Goal: Task Accomplishment & Management: Complete application form

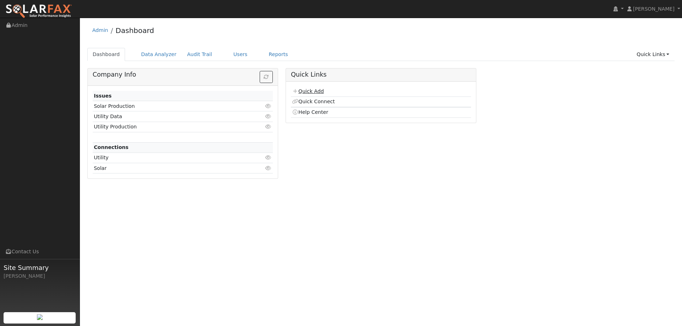
click at [305, 93] on link "Quick Add" at bounding box center [308, 91] width 32 height 6
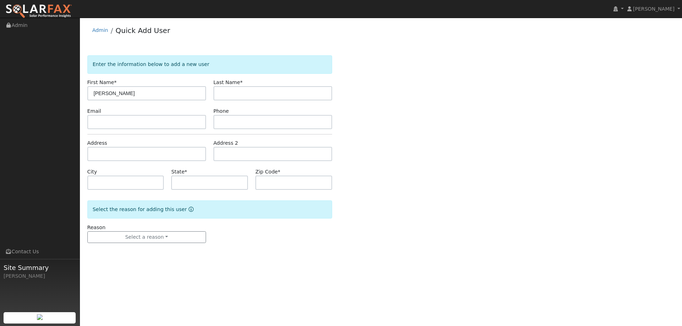
type input "Kennth"
type input "Liu"
paste input "ktliu777@gmai.com"
type input "ktliu777@gmai.com"
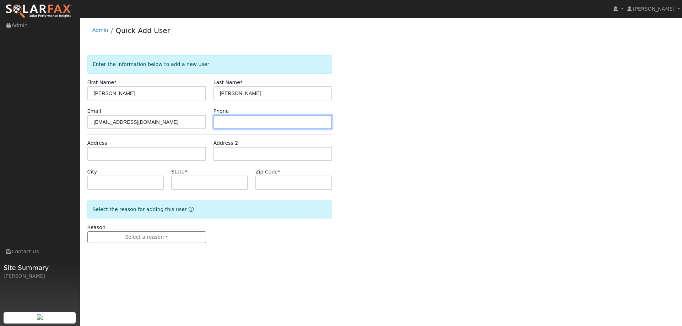
click at [252, 124] on input "text" at bounding box center [272, 122] width 119 height 14
paste input "(925) 404-9760"
type input "(925) 404-9760"
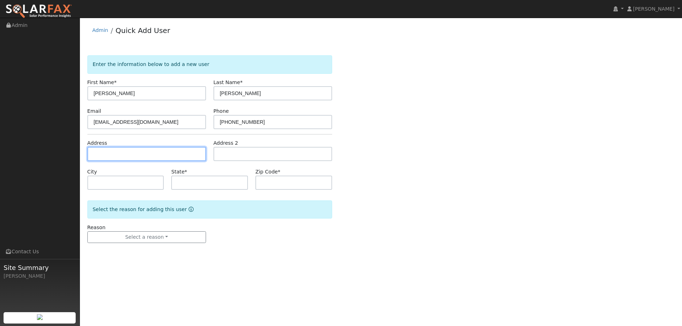
click at [173, 152] on input "text" at bounding box center [146, 154] width 119 height 14
paste input "6501 Bret Harte Court"
type input "6501 Bret Harte Court"
type input "Castro Valley"
type input "CA"
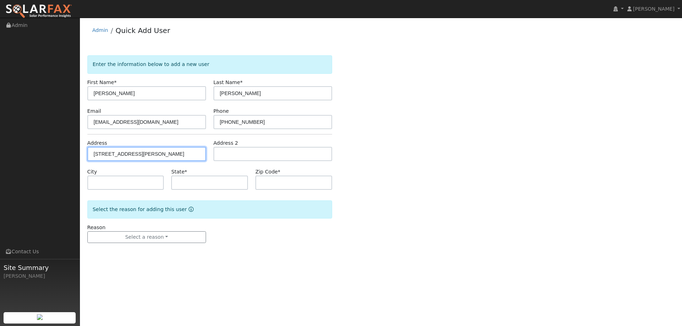
type input "94552"
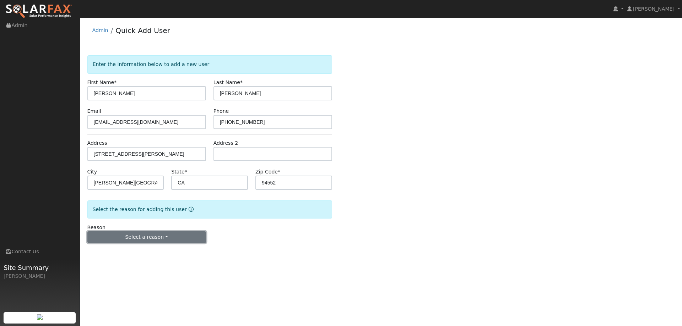
click at [178, 242] on button "Select a reason" at bounding box center [146, 237] width 119 height 12
click at [129, 247] on link "New lead" at bounding box center [127, 252] width 78 height 10
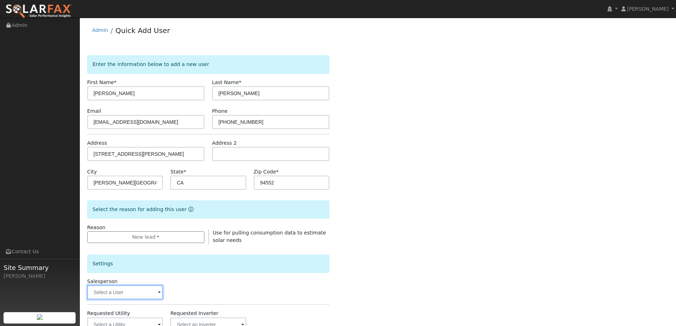
click at [143, 296] on input "text" at bounding box center [125, 292] width 76 height 14
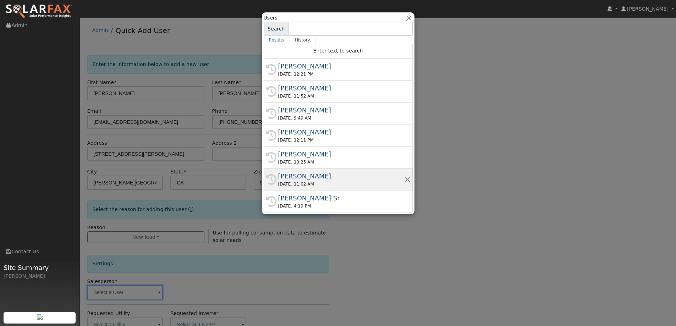
click at [310, 174] on div "Jon Landsman" at bounding box center [341, 176] width 126 height 10
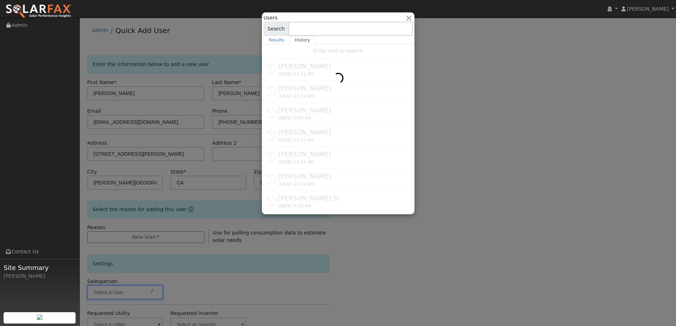
type input "Jon Landsman"
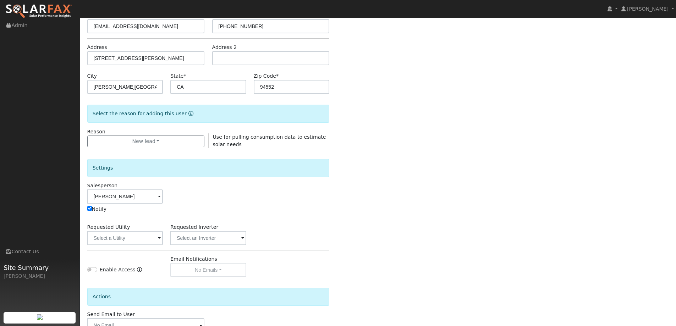
scroll to position [107, 0]
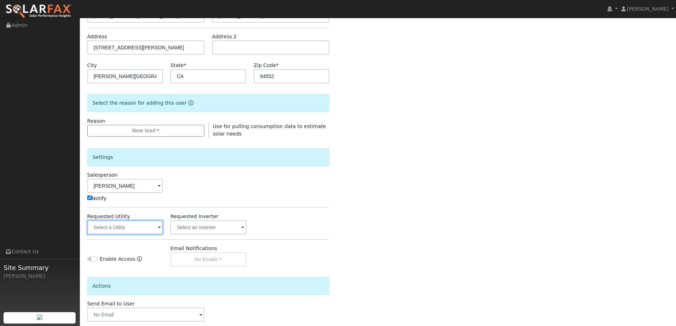
click at [148, 228] on input "text" at bounding box center [125, 227] width 76 height 14
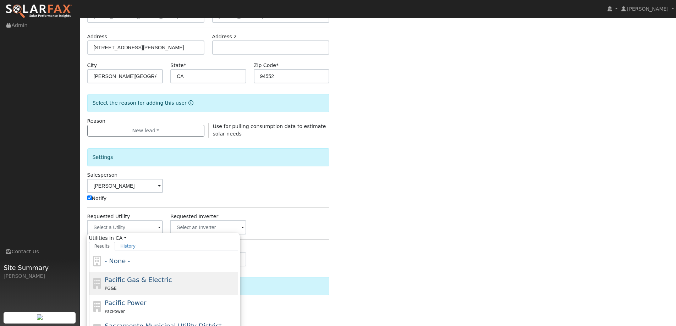
click at [149, 276] on span "Pacific Gas & Electric" at bounding box center [138, 279] width 67 height 7
type input "Pacific Gas & Electric"
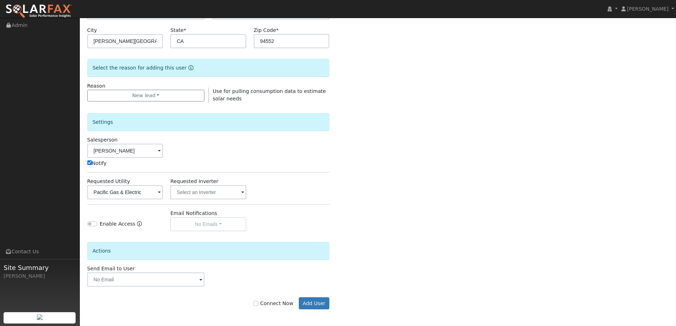
scroll to position [143, 0]
click at [262, 298] on div "Connect Now Add User" at bounding box center [208, 302] width 250 height 12
click at [258, 304] on input "Connect Now" at bounding box center [255, 302] width 5 height 5
checkbox input "true"
click at [328, 305] on button "Add User" at bounding box center [314, 302] width 31 height 12
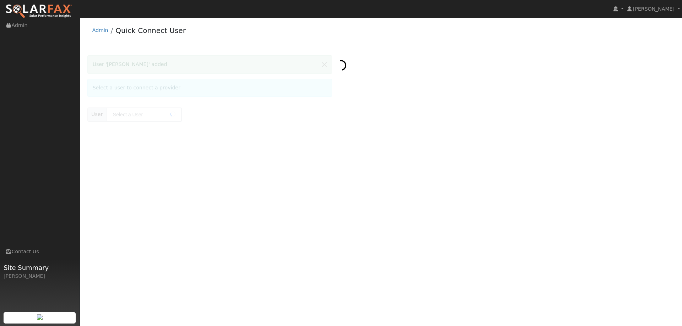
type input "[PERSON_NAME]"
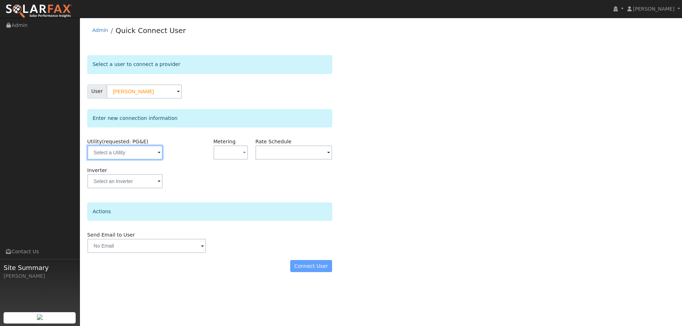
click at [141, 153] on input "text" at bounding box center [124, 153] width 75 height 14
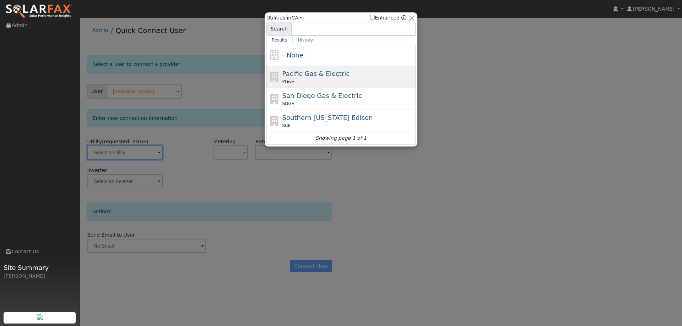
click at [302, 81] on div "PG&E" at bounding box center [348, 81] width 132 height 6
type input "PG&E"
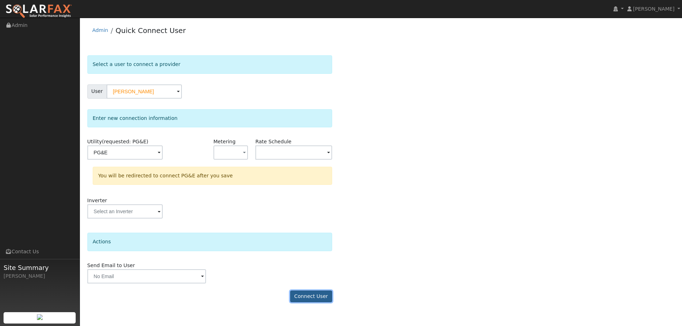
click at [316, 296] on button "Connect User" at bounding box center [311, 297] width 42 height 12
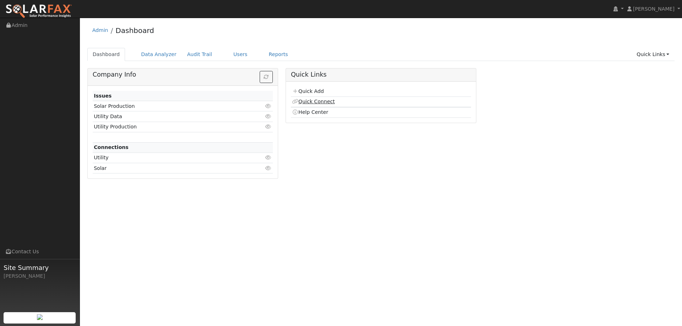
click at [324, 101] on link "Quick Connect" at bounding box center [313, 102] width 43 height 6
click at [322, 91] on link "Quick Add" at bounding box center [308, 91] width 32 height 6
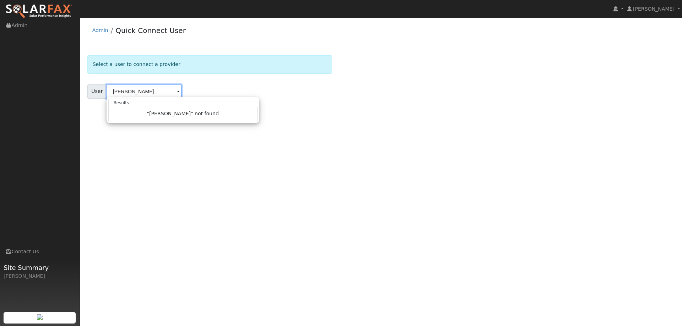
type input "[PERSON_NAME]"
click at [286, 119] on div "User Profile First name Last name Email Email Notifications No Emails No Emails…" at bounding box center [381, 172] width 602 height 309
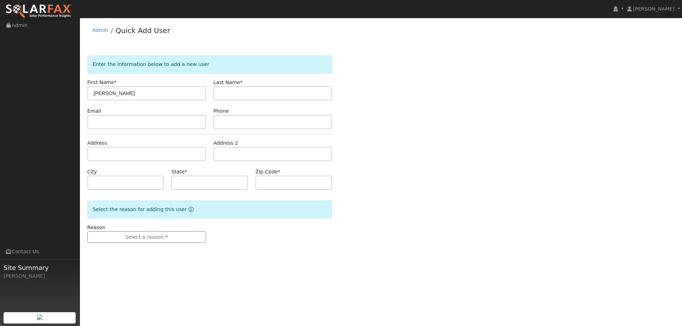
type input "[PERSON_NAME]"
paste input "[EMAIL_ADDRESS][DOMAIN_NAME]"
type input "[EMAIL_ADDRESS][DOMAIN_NAME]"
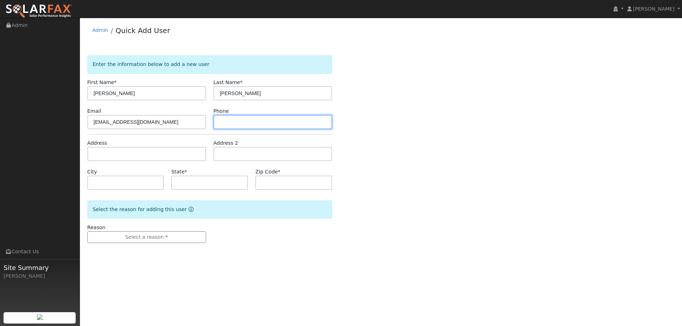
click at [247, 122] on input "text" at bounding box center [272, 122] width 119 height 14
paste input "[PHONE_NUMBER]"
type input "[PHONE_NUMBER]"
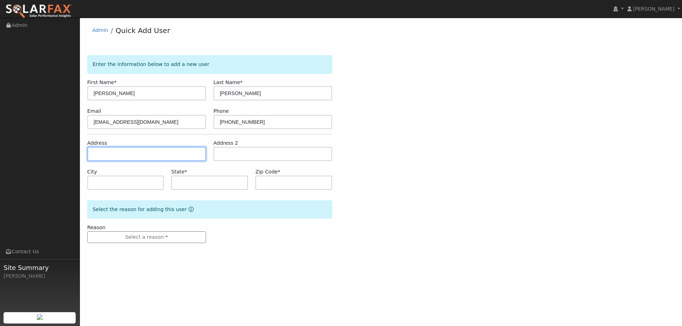
click at [165, 155] on input "text" at bounding box center [146, 154] width 119 height 14
paste input "[STREET_ADDRESS][PERSON_NAME]"
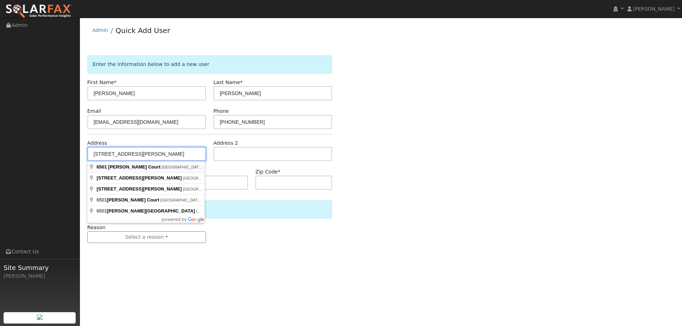
type input "6501 Bret Harte Court"
type input "Castro Valley"
type input "CA"
type input "94552"
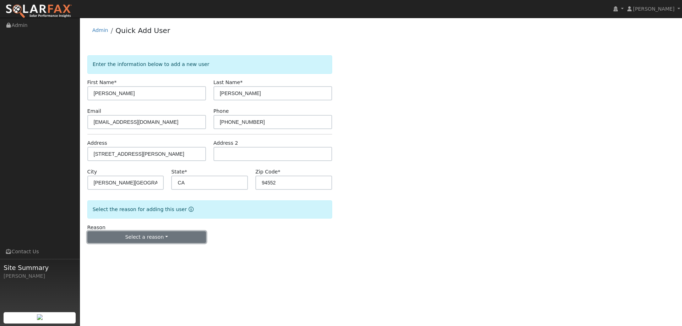
click at [175, 236] on button "Select a reason" at bounding box center [146, 237] width 119 height 12
click at [141, 250] on link "New lead" at bounding box center [127, 252] width 78 height 10
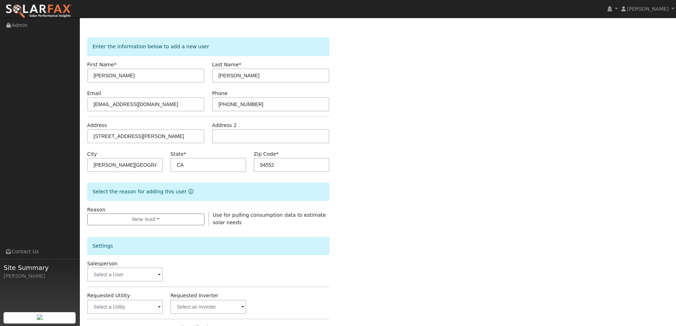
scroll to position [36, 0]
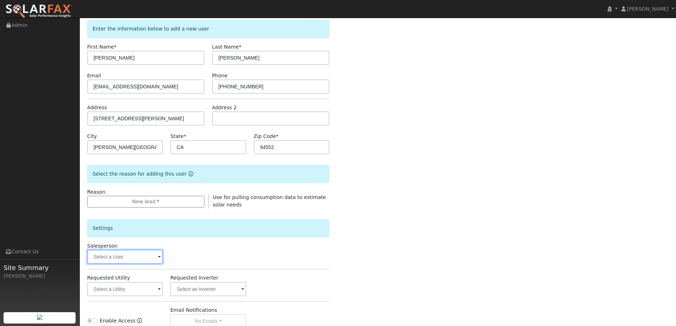
click at [143, 252] on input "text" at bounding box center [125, 257] width 76 height 14
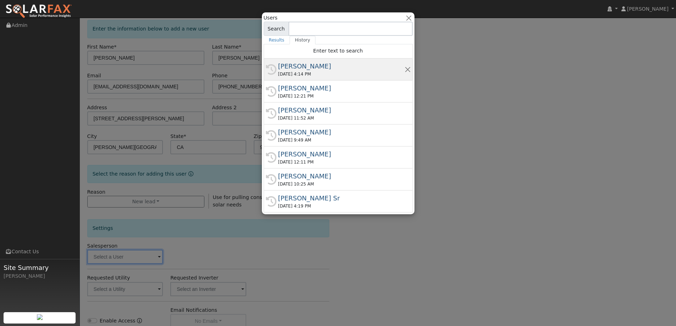
click at [306, 75] on div "09/30/2025 4:14 PM" at bounding box center [341, 74] width 126 height 6
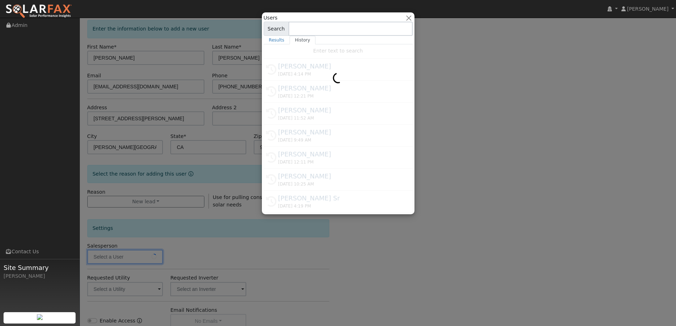
type input "Jon Landsman"
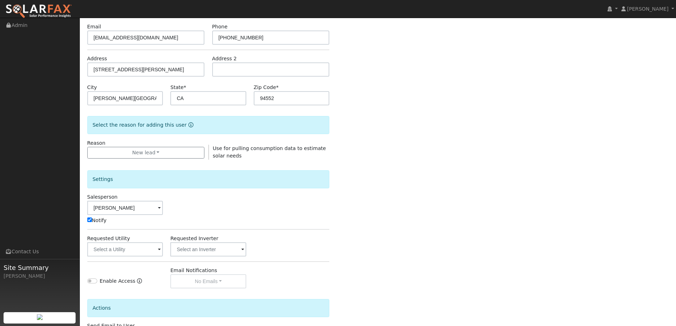
scroll to position [107, 0]
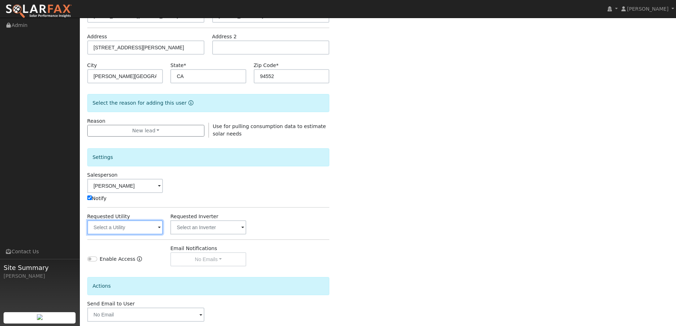
click at [136, 226] on input "text" at bounding box center [125, 227] width 76 height 14
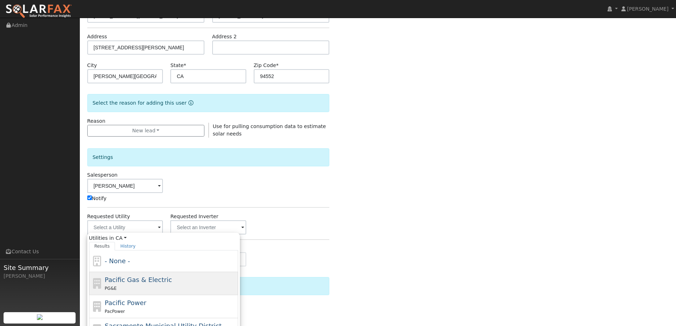
click at [169, 282] on div "Pacific Gas & Electric PG&E" at bounding box center [171, 283] width 132 height 17
type input "Pacific Gas & Electric"
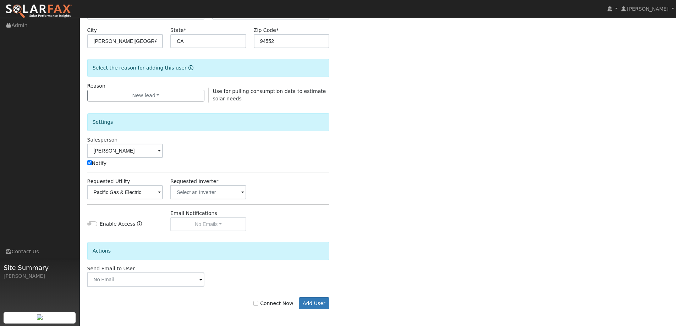
scroll to position [143, 0]
click at [256, 304] on div "Connect Now Add User" at bounding box center [208, 302] width 250 height 12
click at [258, 303] on div "Connect Now Add User" at bounding box center [208, 302] width 250 height 12
click at [258, 304] on input "Connect Now" at bounding box center [255, 302] width 5 height 5
checkbox input "true"
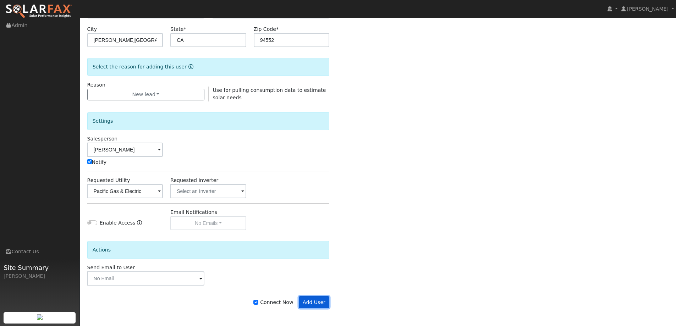
click at [307, 302] on button "Add User" at bounding box center [314, 302] width 31 height 12
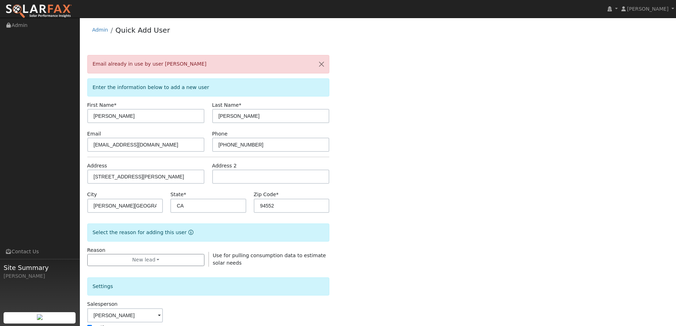
scroll to position [0, 0]
click at [164, 145] on input "[EMAIL_ADDRESS][DOMAIN_NAME]" at bounding box center [146, 145] width 118 height 14
click at [103, 32] on link "Admin" at bounding box center [100, 30] width 16 height 6
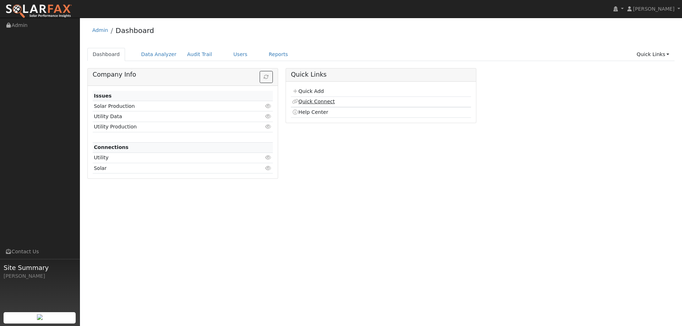
click at [328, 99] on link "Quick Connect" at bounding box center [313, 102] width 43 height 6
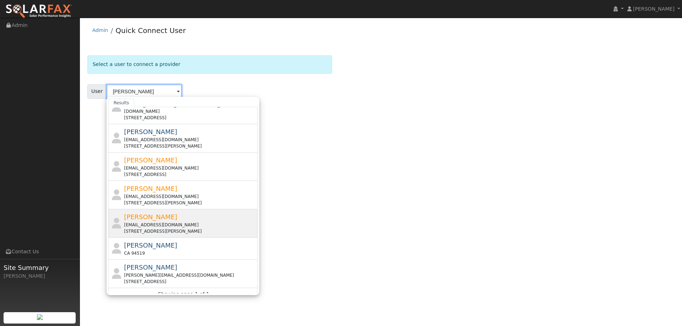
scroll to position [76, 0]
click at [184, 221] on div "[EMAIL_ADDRESS][DOMAIN_NAME]" at bounding box center [190, 224] width 132 height 6
type input "[PERSON_NAME]"
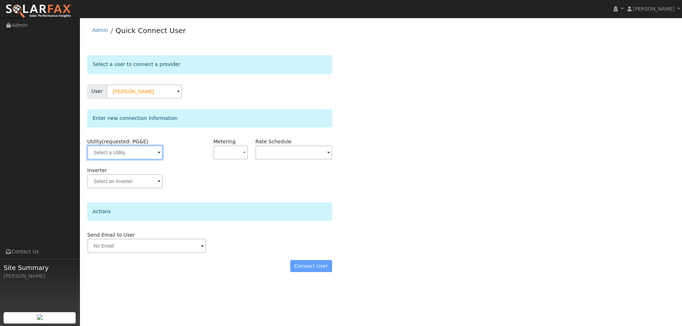
click at [156, 158] on input "text" at bounding box center [124, 153] width 75 height 14
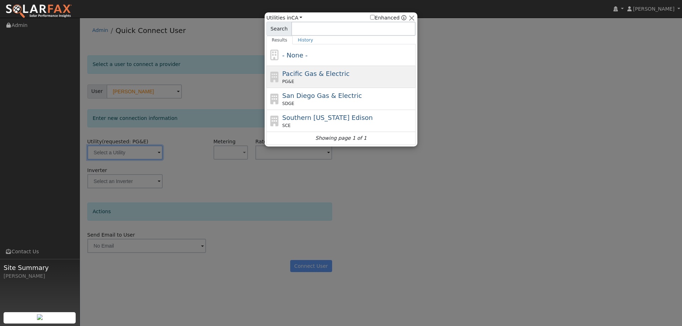
click at [317, 73] on span "Pacific Gas & Electric" at bounding box center [315, 73] width 67 height 7
type input "PG&E"
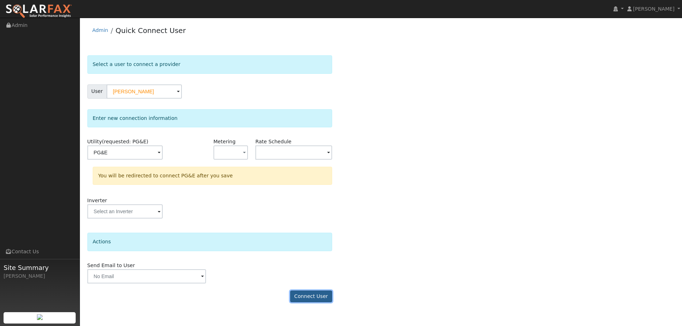
click at [317, 294] on button "Connect User" at bounding box center [311, 297] width 42 height 12
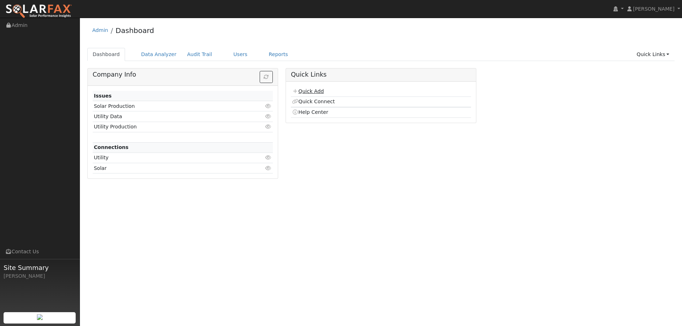
click at [317, 90] on link "Quick Add" at bounding box center [308, 91] width 32 height 6
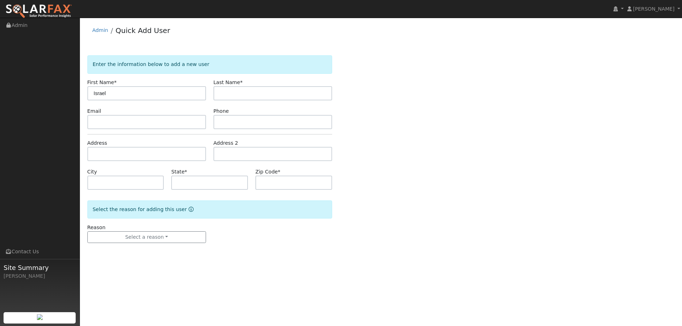
type input "Israel"
type input "[PERSON_NAME]"
click at [219, 121] on input "text" at bounding box center [272, 122] width 119 height 14
paste input "[PHONE_NUMBER]"
type input "(510) 931-8438"
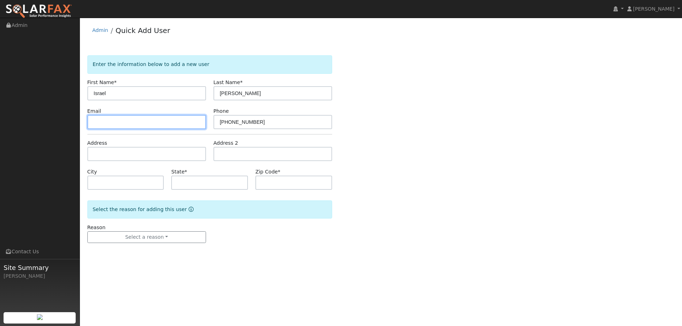
click at [173, 122] on input "text" at bounding box center [146, 122] width 119 height 14
paste input "viper8180@yahoo.com"
type input "viper8180@yahoo.com"
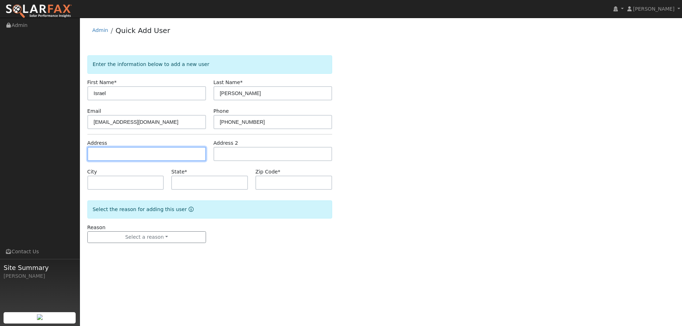
click at [168, 151] on input "text" at bounding box center [146, 154] width 119 height 14
paste input "112 Prescott Circle"
type input "112 Prescott Circle"
type input "Oakley"
type input "CA"
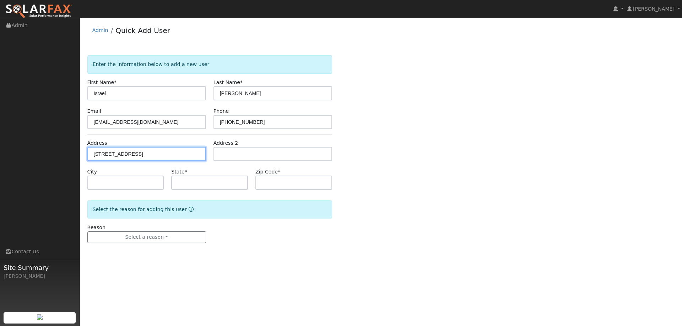
type input "94561"
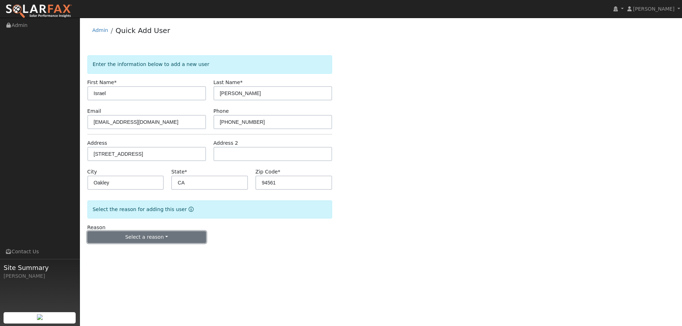
click at [174, 233] on button "Select a reason" at bounding box center [146, 237] width 119 height 12
click at [137, 249] on link "New lead" at bounding box center [127, 252] width 78 height 10
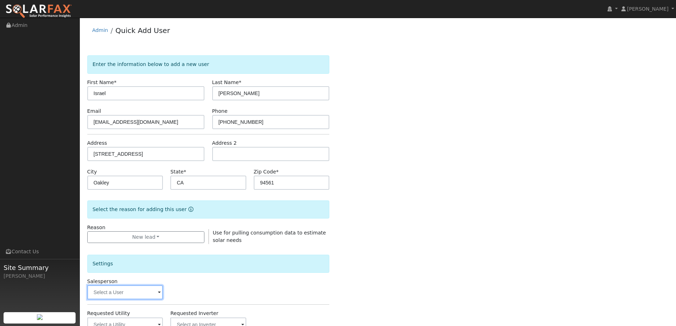
click at [139, 289] on input "text" at bounding box center [125, 292] width 76 height 14
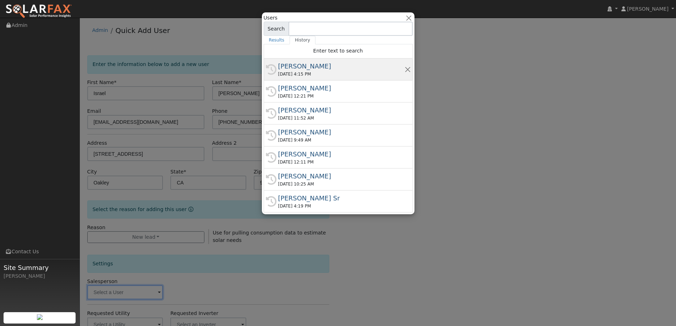
click at [322, 64] on div "Jon Landsman" at bounding box center [341, 66] width 126 height 10
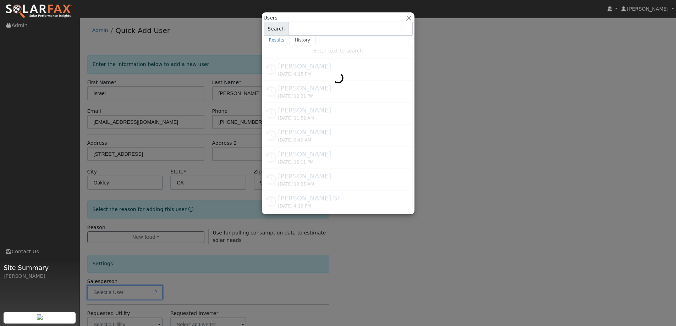
type input "Jon Landsman"
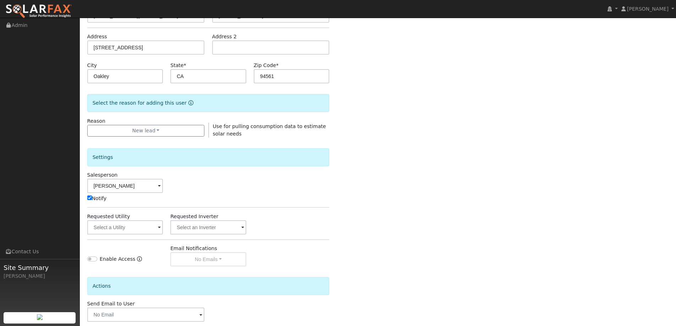
scroll to position [142, 0]
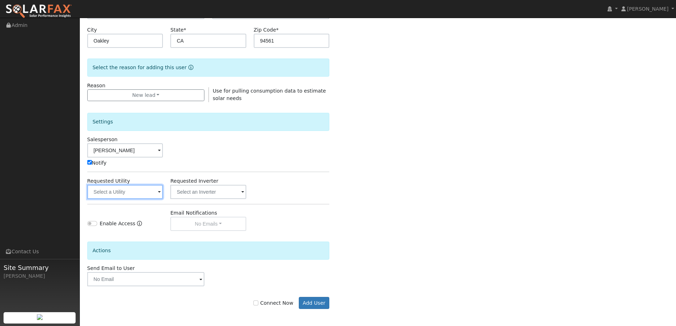
click at [143, 198] on input "text" at bounding box center [125, 192] width 76 height 14
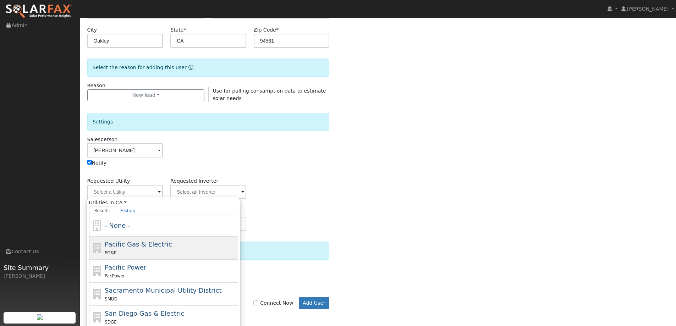
click at [155, 249] on div "Pacific Gas & Electric PG&E" at bounding box center [171, 248] width 132 height 17
type input "Pacific Gas & Electric"
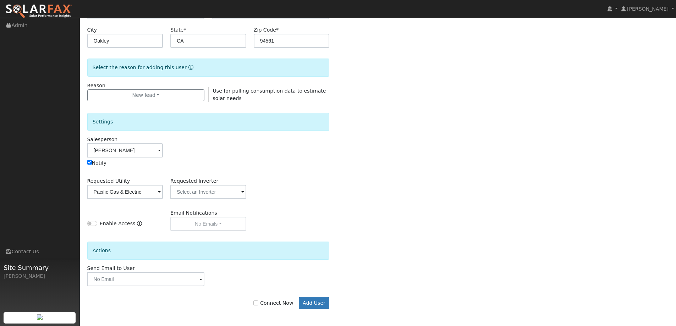
click at [258, 304] on div "Connect Now Add User" at bounding box center [208, 303] width 250 height 12
click at [258, 304] on input "Connect Now" at bounding box center [255, 303] width 5 height 5
checkbox input "true"
click at [307, 305] on button "Add User" at bounding box center [314, 303] width 31 height 12
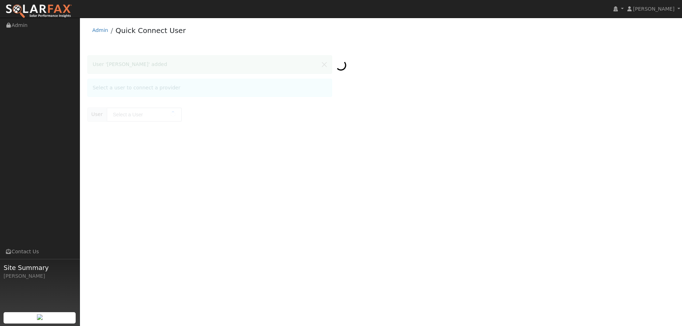
type input "Israel Larios"
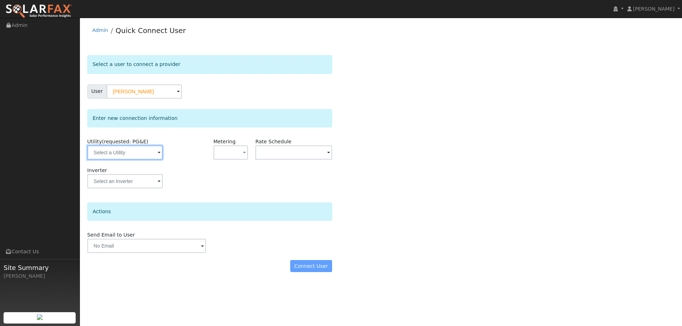
click at [141, 155] on input "text" at bounding box center [124, 153] width 75 height 14
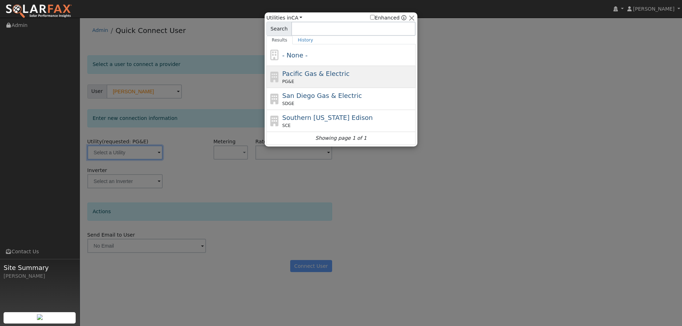
click at [288, 82] on span "PG&E" at bounding box center [288, 81] width 12 height 6
type input "PG&E"
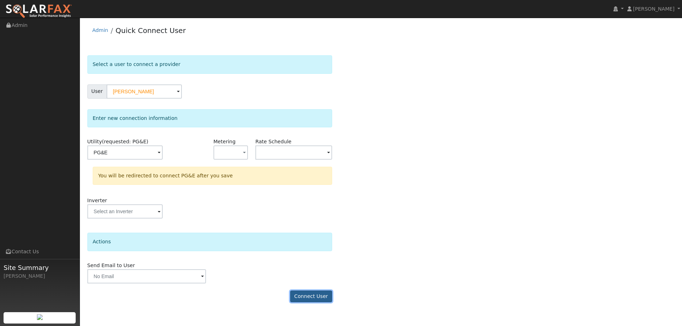
click at [326, 295] on button "Connect User" at bounding box center [311, 297] width 42 height 12
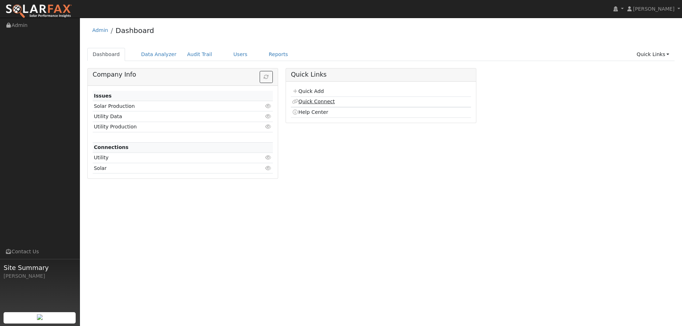
click at [298, 101] on icon at bounding box center [295, 101] width 6 height 5
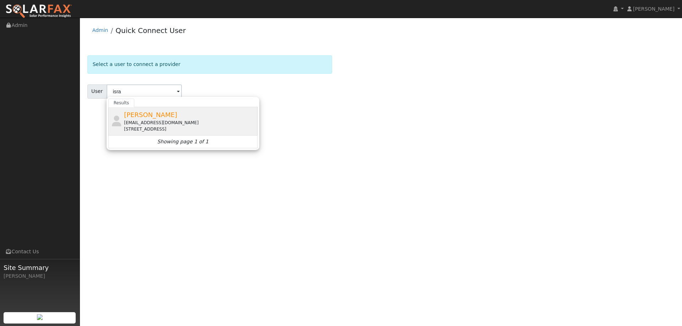
click at [151, 124] on div "[EMAIL_ADDRESS][DOMAIN_NAME]" at bounding box center [190, 123] width 132 height 6
type input "Israel Larios"
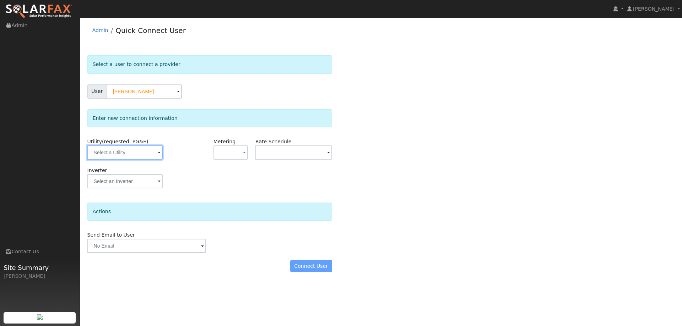
click at [143, 152] on input "text" at bounding box center [124, 153] width 75 height 14
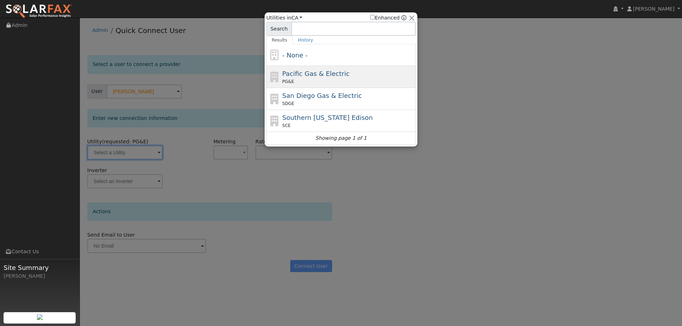
click at [304, 81] on div "PG&E" at bounding box center [348, 81] width 132 height 6
type input "PG&E"
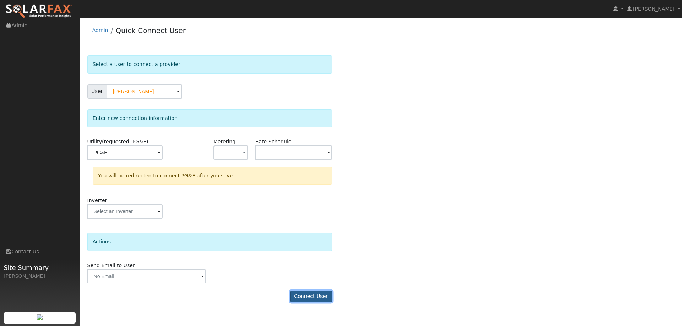
click at [321, 296] on button "Connect User" at bounding box center [311, 297] width 42 height 12
